Goal: Information Seeking & Learning: Learn about a topic

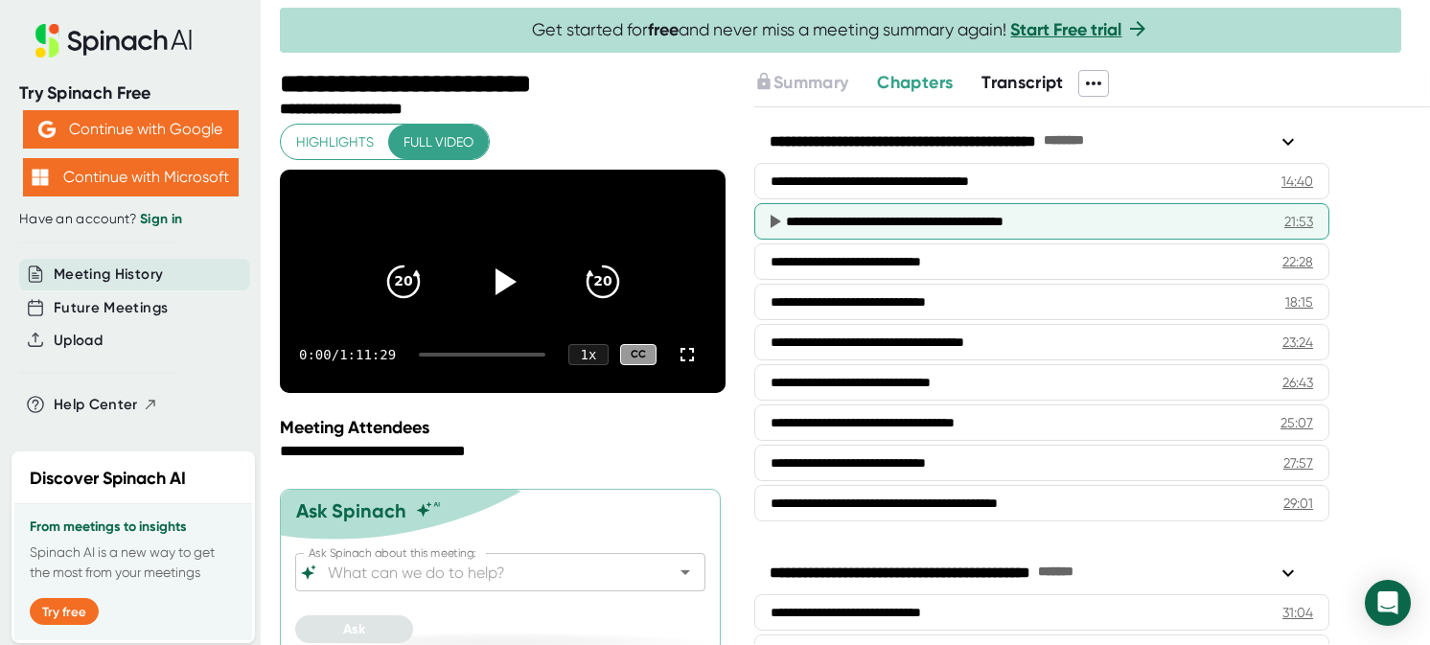
scroll to position [862, 0]
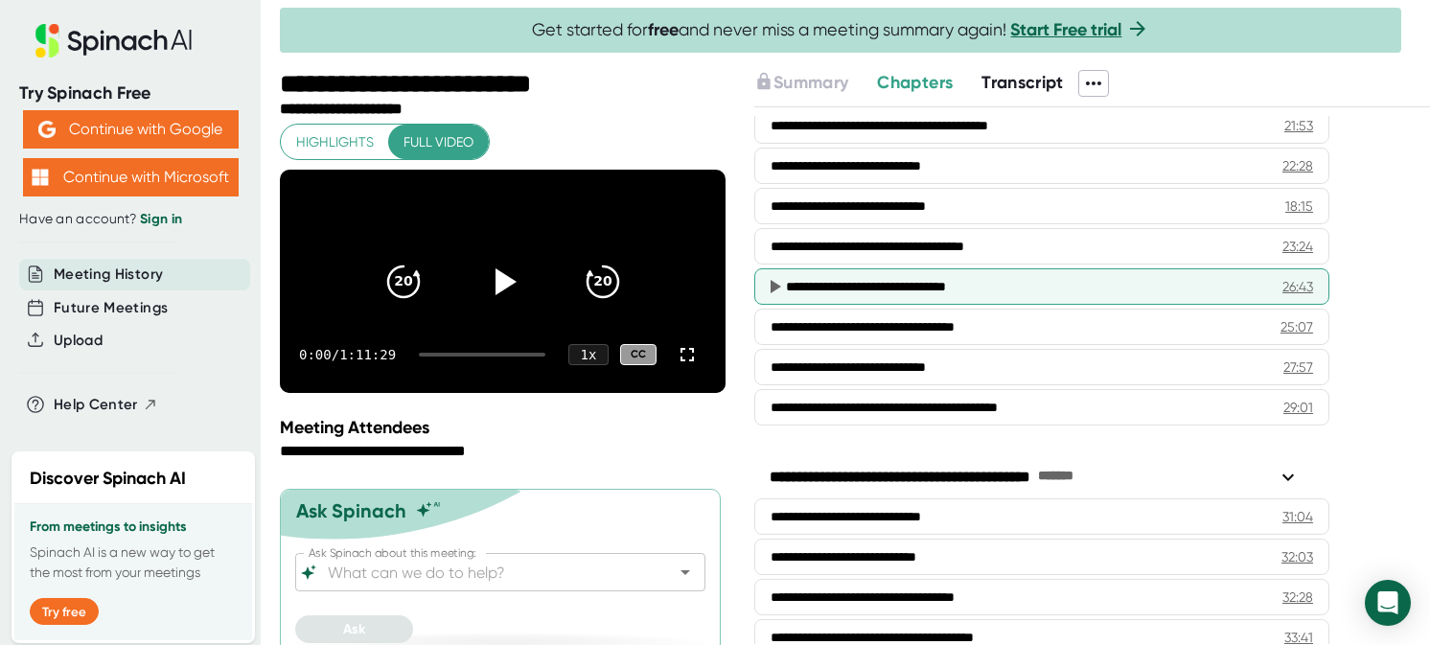
click at [974, 279] on div "**********" at bounding box center [1019, 286] width 467 height 19
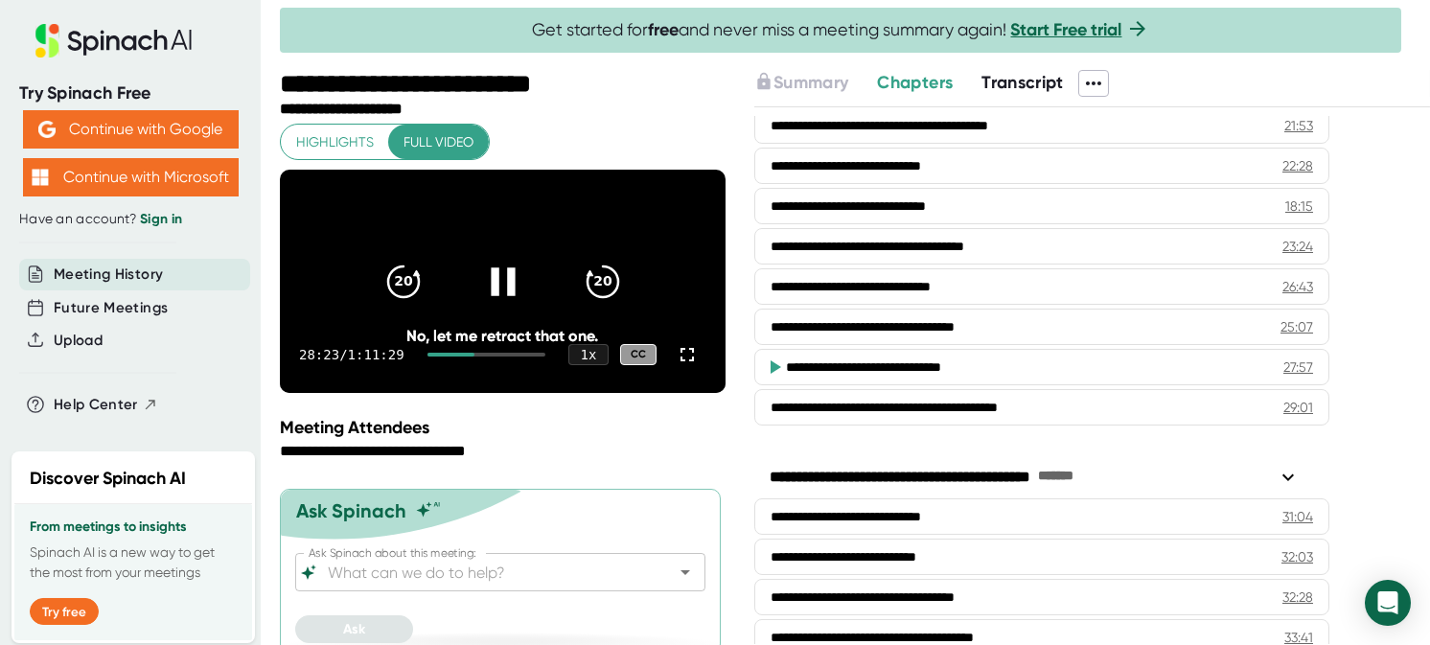
click at [502, 304] on icon at bounding box center [502, 281] width 48 height 48
